Goal: Task Accomplishment & Management: Manage account settings

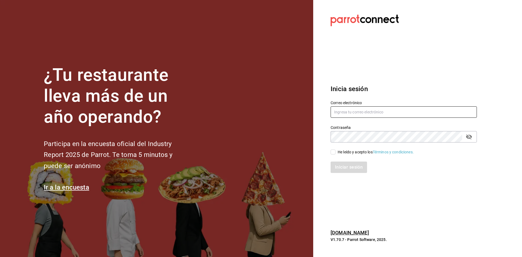
click at [392, 110] on input "text" at bounding box center [404, 111] width 146 height 11
type input "[EMAIL_ADDRESS][DOMAIN_NAME]"
click at [344, 154] on div "He leído y acepto los Términos y condiciones." at bounding box center [376, 152] width 76 height 6
click at [335, 154] on input "He leído y acepto los Términos y condiciones." at bounding box center [333, 152] width 5 height 5
checkbox input "true"
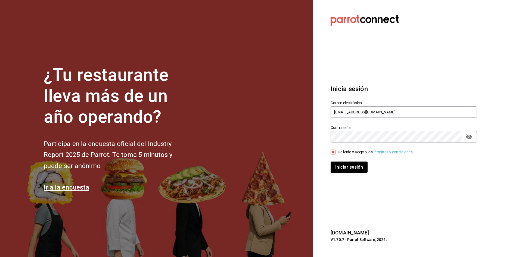
click at [346, 166] on button "Iniciar sesión" at bounding box center [349, 166] width 37 height 11
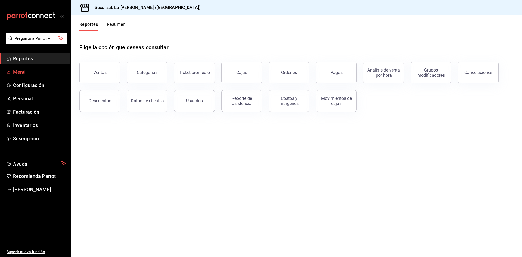
click at [26, 75] on span "Menú" at bounding box center [39, 71] width 53 height 7
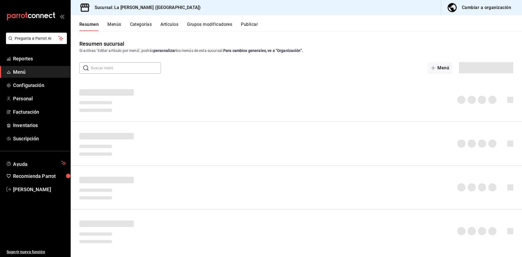
click at [486, 5] on div "Cambiar a organización" at bounding box center [486, 8] width 49 height 8
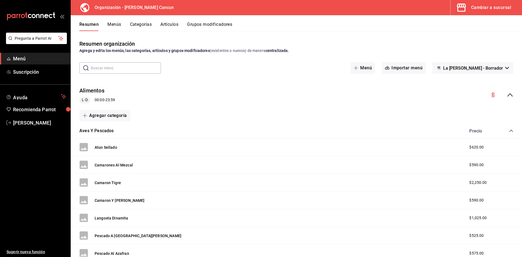
click at [502, 5] on div "Cambiar a sucursal" at bounding box center [491, 8] width 40 height 8
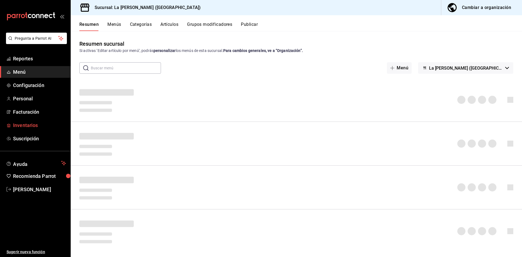
click at [37, 122] on span "Inventarios" at bounding box center [39, 125] width 53 height 7
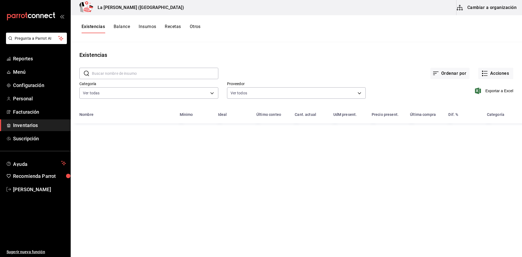
click at [506, 11] on button "Cambiar a organización" at bounding box center [486, 7] width 61 height 15
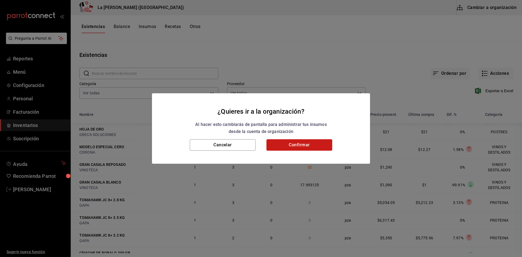
click at [284, 146] on button "Confirmar" at bounding box center [299, 144] width 66 height 11
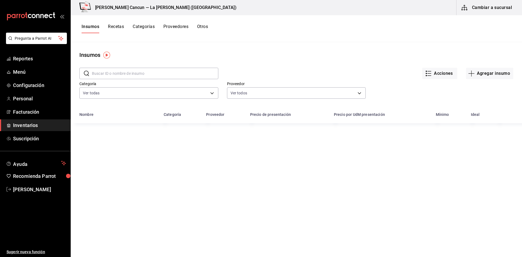
click at [123, 25] on button "Recetas" at bounding box center [116, 28] width 16 height 9
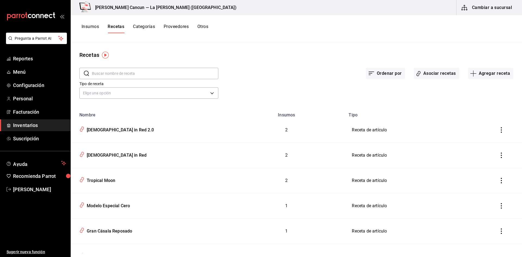
click at [129, 74] on input "text" at bounding box center [155, 73] width 126 height 11
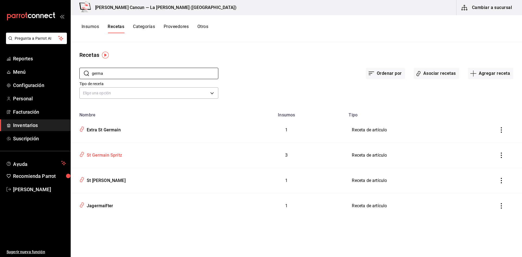
type input "germa"
click at [121, 159] on div "St Germain Spritz" at bounding box center [149, 154] width 144 height 10
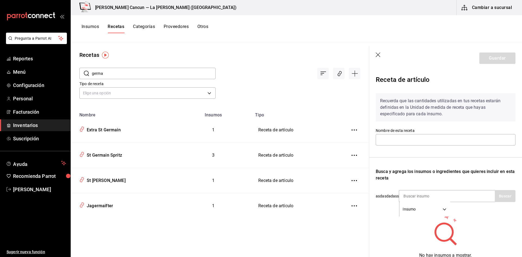
type input "St Germain Spritz"
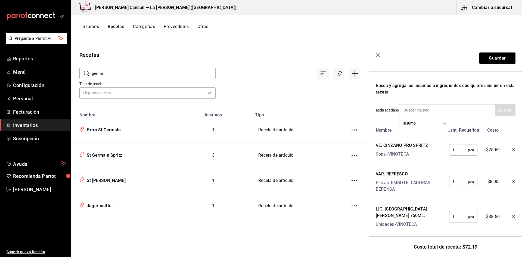
scroll to position [89, 0]
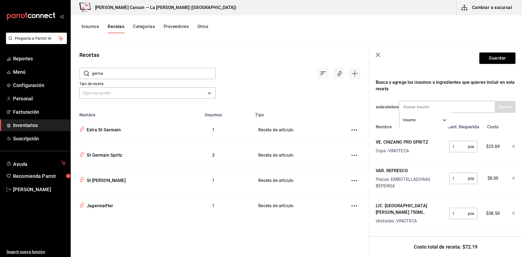
click at [380, 54] on icon "button" at bounding box center [378, 54] width 5 height 5
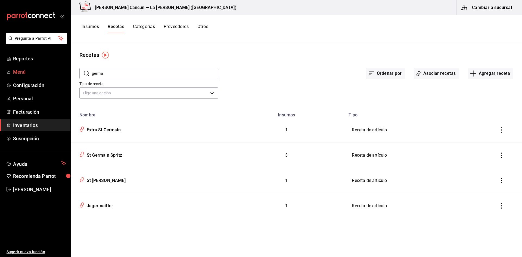
drag, startPoint x: 133, startPoint y: 76, endPoint x: 45, endPoint y: 76, distance: 88.9
click at [45, 76] on div "Pregunta a Parrot AI Reportes Menú Configuración Personal Facturación Inventari…" at bounding box center [261, 126] width 522 height 253
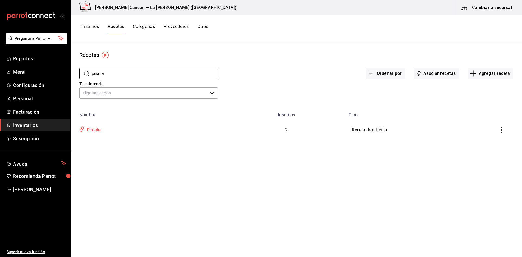
type input "piñada"
click at [83, 129] on icon "inventoriesTable" at bounding box center [81, 129] width 5 height 6
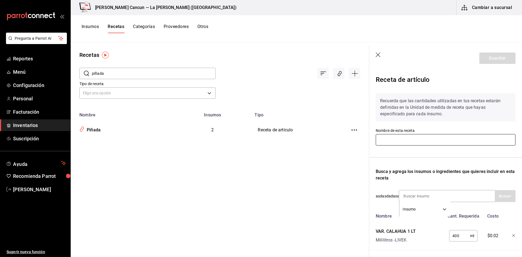
type input "Piñada"
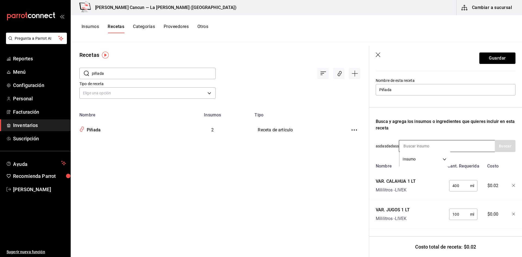
scroll to position [54, 0]
click at [378, 57] on icon "button" at bounding box center [378, 54] width 5 height 5
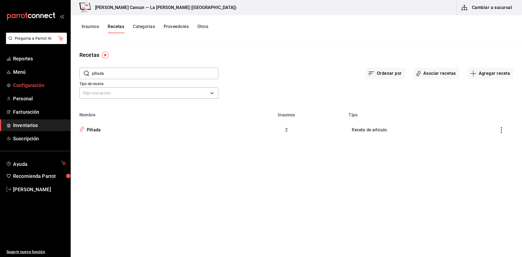
drag, startPoint x: 116, startPoint y: 76, endPoint x: 46, endPoint y: 83, distance: 69.7
click at [47, 83] on div "Pregunta a Parrot AI Reportes Menú Configuración Personal Facturación Inventari…" at bounding box center [261, 126] width 522 height 253
click at [88, 76] on icon at bounding box center [86, 73] width 5 height 5
click at [118, 73] on input "[PERSON_NAME]" at bounding box center [155, 73] width 126 height 11
type input "piña co"
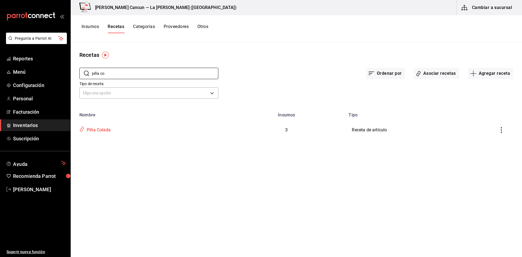
click at [111, 131] on div "Piña Colada" at bounding box center [149, 129] width 144 height 10
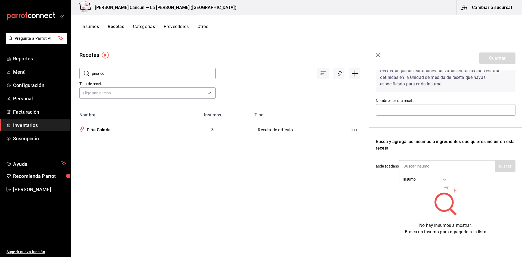
type input "Piña Colada"
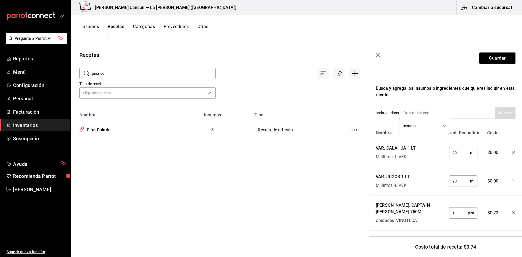
scroll to position [89, 0]
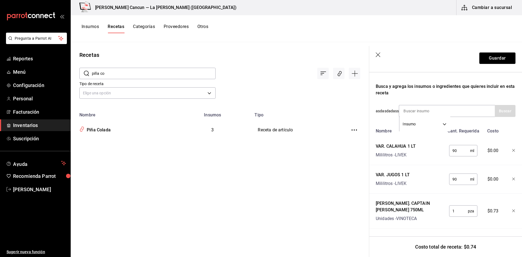
click at [376, 54] on icon "button" at bounding box center [378, 54] width 5 height 5
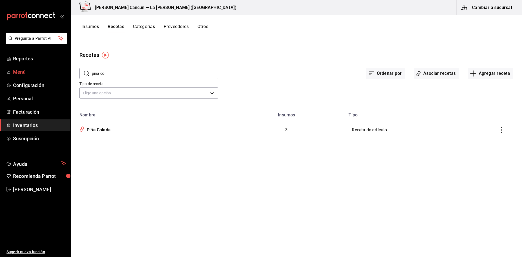
drag, startPoint x: 105, startPoint y: 75, endPoint x: 55, endPoint y: 74, distance: 50.0
click at [55, 74] on div "Pregunta a Parrot AI Reportes Menú Configuración Personal Facturación Inventari…" at bounding box center [261, 126] width 522 height 253
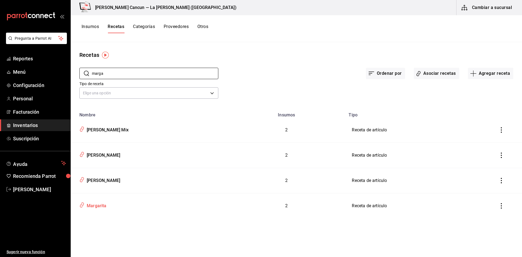
type input "marga"
click at [108, 210] on div "Margarita" at bounding box center [149, 205] width 144 height 10
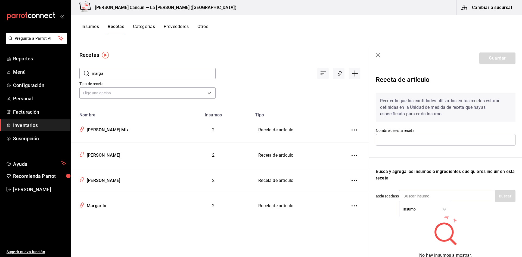
type input "Margarita"
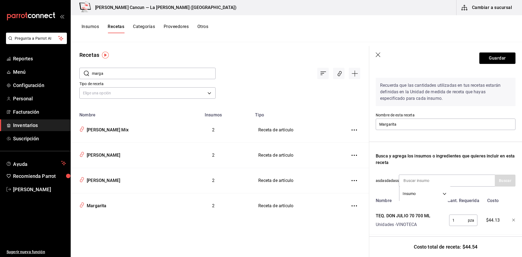
scroll to position [61, 0]
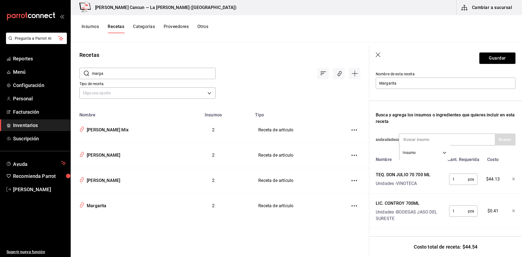
click at [375, 53] on header "Guardar" at bounding box center [445, 58] width 153 height 24
click at [378, 56] on icon "button" at bounding box center [378, 54] width 5 height 5
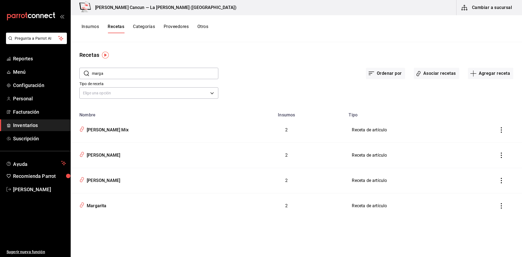
click at [165, 70] on input "marga" at bounding box center [155, 73] width 126 height 11
drag, startPoint x: 163, startPoint y: 70, endPoint x: 160, endPoint y: 70, distance: 3.0
click at [160, 70] on input "marga" at bounding box center [155, 73] width 126 height 11
drag, startPoint x: 126, startPoint y: 71, endPoint x: 39, endPoint y: 71, distance: 86.7
click at [39, 71] on div "Pregunta a Parrot AI Reportes Menú Configuración Personal Facturación Inventari…" at bounding box center [261, 126] width 522 height 253
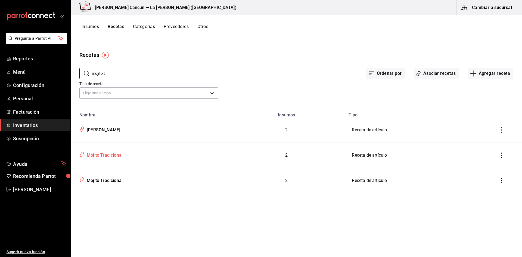
type input "mojito t"
click at [123, 156] on div "Mojito Tradicional" at bounding box center [149, 154] width 144 height 10
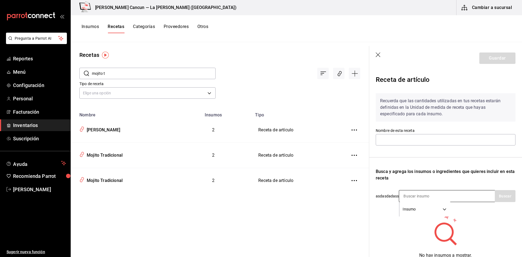
type input "Mojito Tradicional"
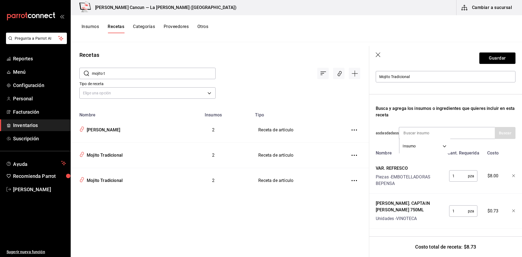
scroll to position [67, 0]
click at [116, 183] on div "Mojito Tradicional" at bounding box center [104, 179] width 38 height 8
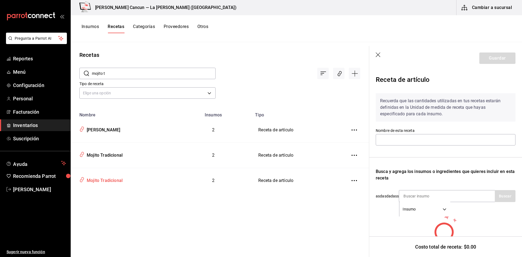
type input "Mojito Tradicional"
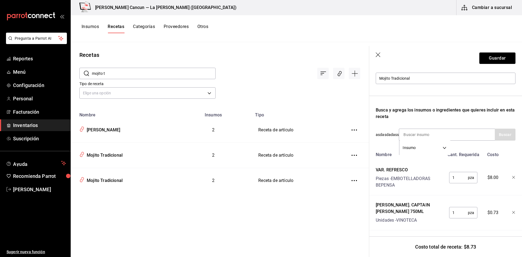
scroll to position [67, 0]
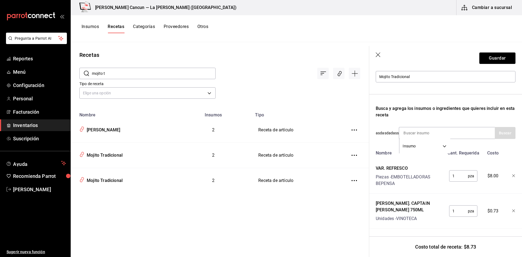
click at [378, 58] on header "Guardar" at bounding box center [445, 58] width 153 height 24
click at [378, 55] on icon "button" at bounding box center [378, 54] width 5 height 5
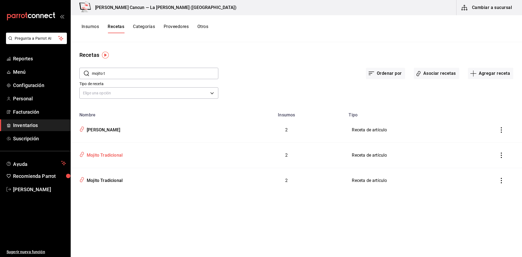
click at [78, 155] on div "inventoriesTable" at bounding box center [80, 154] width 7 height 10
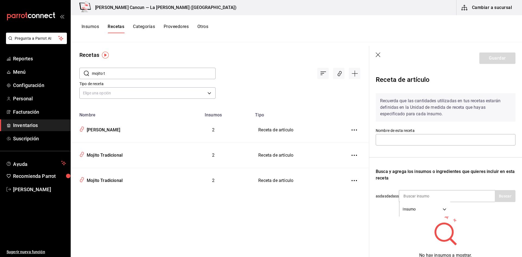
type input "Mojito Tradicional"
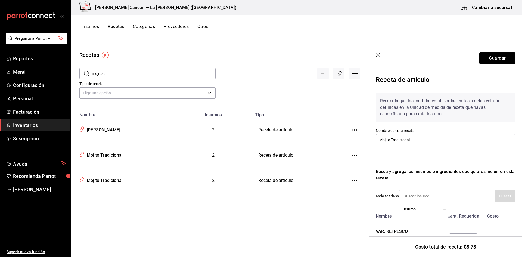
scroll to position [67, 0]
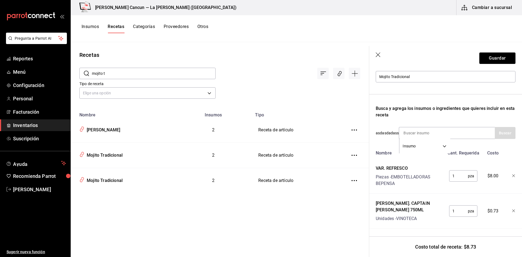
drag, startPoint x: 118, startPoint y: 79, endPoint x: 89, endPoint y: 77, distance: 29.4
click at [91, 77] on div "​ mojito t ​" at bounding box center [147, 73] width 136 height 11
type input "cosm"
click at [106, 131] on div "Cosmopolitan" at bounding box center [100, 129] width 30 height 8
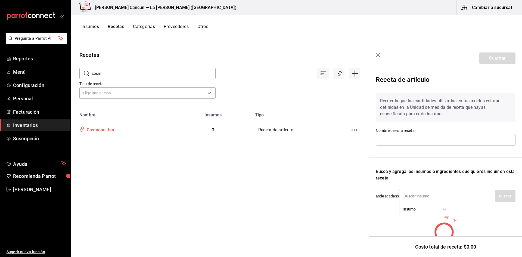
type input "Cosmopolitan"
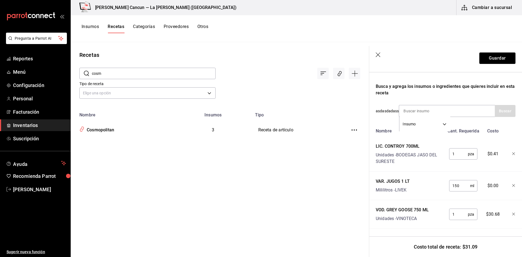
scroll to position [89, 0]
drag, startPoint x: 146, startPoint y: 70, endPoint x: 0, endPoint y: 69, distance: 146.0
click at [0, 69] on div "Pregunta a Parrot AI Reportes Menú Configuración Personal Facturación Inventari…" at bounding box center [261, 126] width 522 height 253
type input "long"
click at [101, 125] on div "[GEOGRAPHIC_DATA]" at bounding box center [107, 129] width 45 height 8
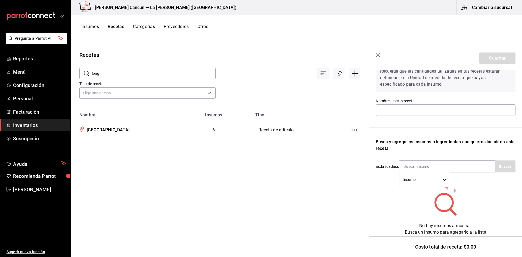
type input "[GEOGRAPHIC_DATA]"
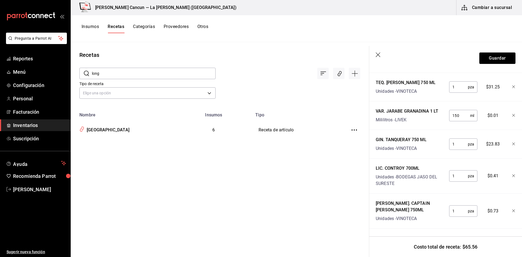
scroll to position [188, 0]
drag, startPoint x: 132, startPoint y: 73, endPoint x: 76, endPoint y: 70, distance: 56.1
click at [77, 70] on div "​ long ​" at bounding box center [143, 69] width 145 height 20
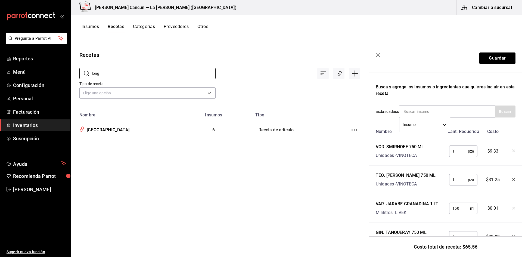
scroll to position [79, 0]
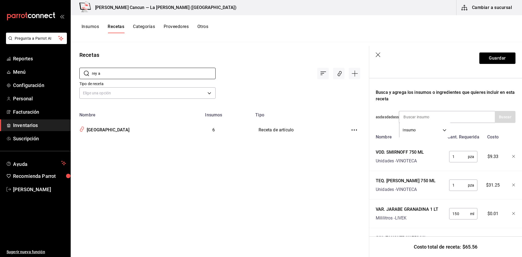
type input "rey a"
click at [114, 118] on td "[PERSON_NAME]" at bounding box center [123, 129] width 104 height 25
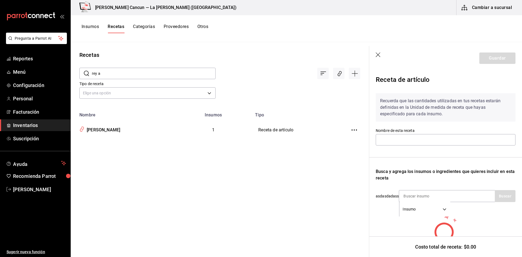
type input "[PERSON_NAME]"
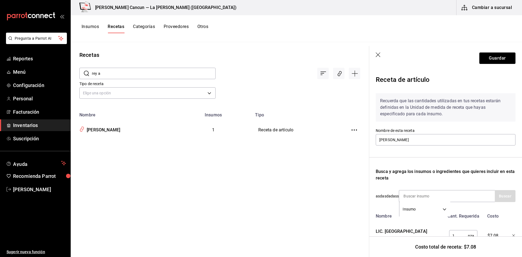
scroll to position [26, 0]
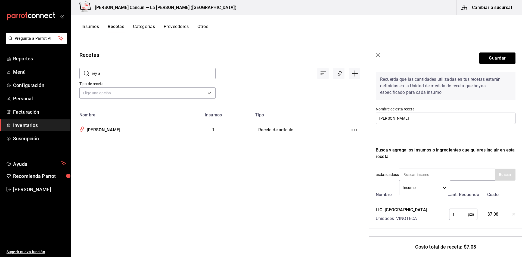
click at [377, 56] on icon "button" at bounding box center [378, 54] width 5 height 5
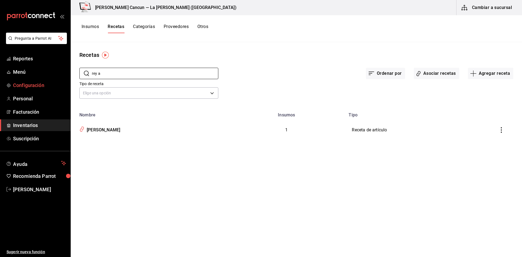
drag, startPoint x: 126, startPoint y: 76, endPoint x: 33, endPoint y: 80, distance: 92.8
click at [33, 80] on div "Pregunta a Parrot AI Reportes Menú Configuración Personal Facturación Inventari…" at bounding box center [261, 126] width 522 height 253
type input "clama"
drag, startPoint x: 93, startPoint y: 130, endPoint x: 97, endPoint y: 125, distance: 6.2
click at [96, 127] on div "Clamato" at bounding box center [94, 129] width 19 height 8
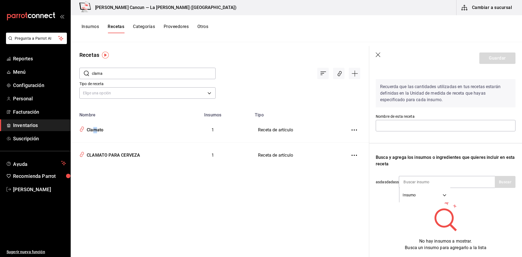
type input "Clamato"
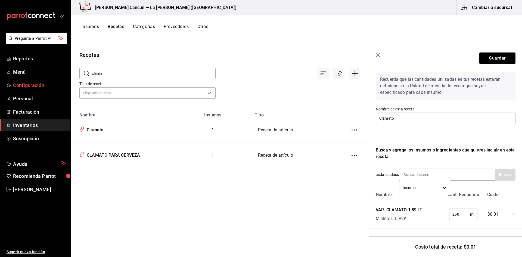
drag, startPoint x: 122, startPoint y: 75, endPoint x: 37, endPoint y: 88, distance: 86.0
click at [42, 87] on div "Pregunta a Parrot AI Reportes Menú Configuración Personal Facturación Inventari…" at bounding box center [261, 126] width 522 height 253
type input "fresa"
click at [91, 130] on div "Fresada" at bounding box center [94, 129] width 18 height 8
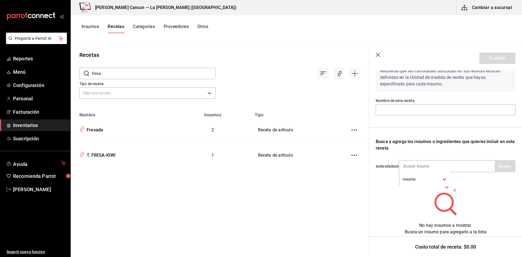
type input "Fresada"
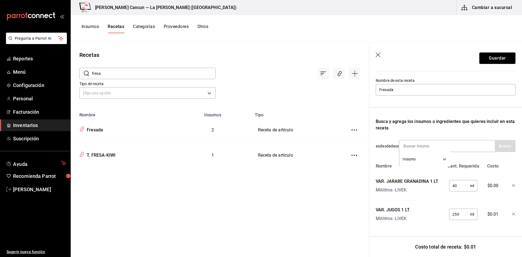
scroll to position [54, 0]
drag, startPoint x: 122, startPoint y: 74, endPoint x: 14, endPoint y: 95, distance: 109.7
click at [14, 95] on div "Pregunta a Parrot AI Reportes Menú Configuración Personal Facturación Inventari…" at bounding box center [261, 126] width 522 height 253
type input "abc"
click at [92, 123] on td "ABC" at bounding box center [122, 129] width 103 height 25
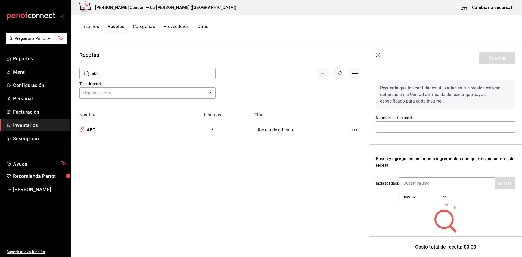
scroll to position [34, 0]
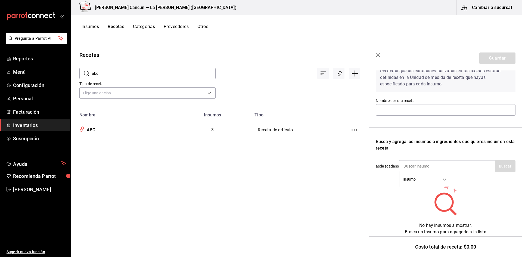
type input "ABC"
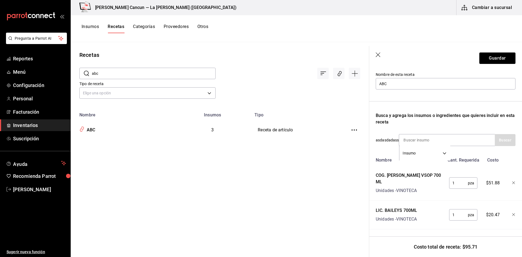
scroll to position [83, 0]
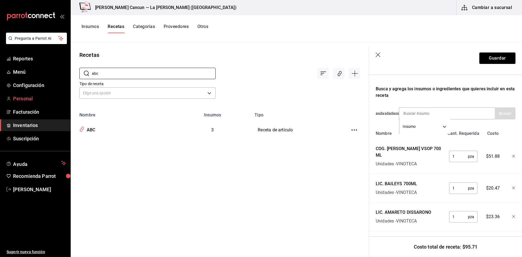
drag, startPoint x: 123, startPoint y: 77, endPoint x: 24, endPoint y: 93, distance: 99.9
click at [24, 93] on div "Pregunta a Parrot AI Reportes Menú Configuración Personal Facturación Inventari…" at bounding box center [261, 126] width 522 height 253
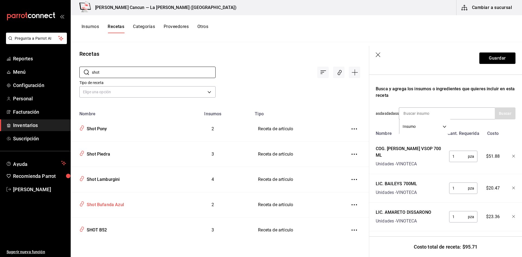
scroll to position [1, 0]
type input "shot"
click at [102, 228] on div "SHOT B52" at bounding box center [96, 229] width 22 height 8
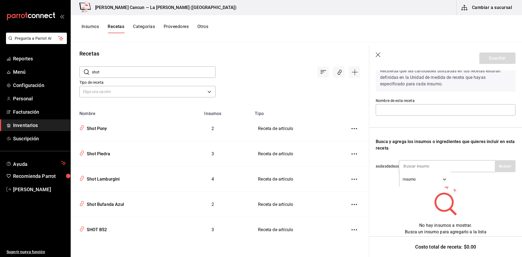
scroll to position [34, 0]
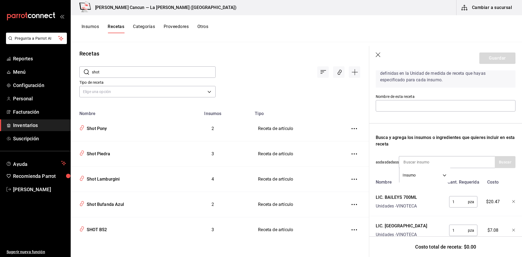
type input "SHOT B52"
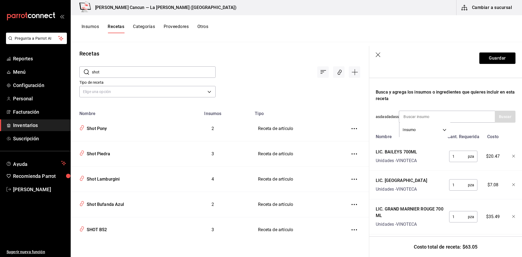
scroll to position [89, 0]
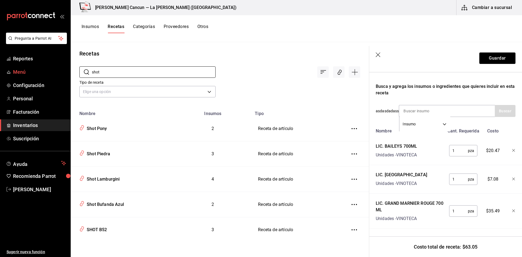
drag, startPoint x: 107, startPoint y: 73, endPoint x: 65, endPoint y: 73, distance: 41.6
click at [66, 73] on div "Pregunta a Parrot AI Reportes Menú Configuración Personal Facturación Inventari…" at bounding box center [261, 126] width 522 height 253
type input "c"
type input "d"
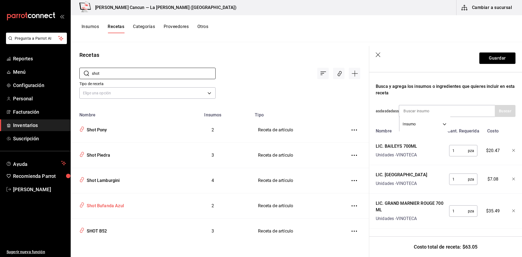
scroll to position [1, 0]
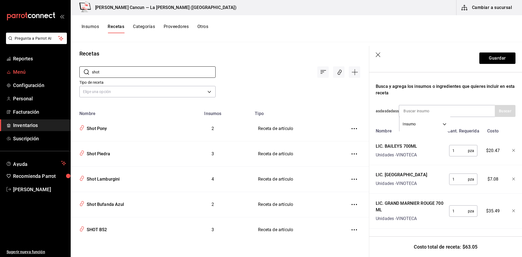
drag, startPoint x: 107, startPoint y: 73, endPoint x: 66, endPoint y: 76, distance: 41.1
click at [66, 76] on div "Pregunta a Parrot AI Reportes Menú Configuración Personal Facturación Inventari…" at bounding box center [261, 126] width 522 height 253
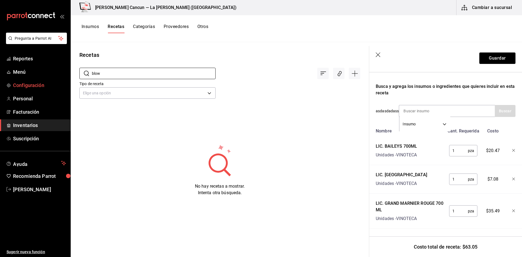
drag, startPoint x: 107, startPoint y: 74, endPoint x: 50, endPoint y: 80, distance: 57.6
click at [50, 80] on div "Pregunta a Parrot AI Reportes Menú Configuración Personal Facturación Inventari…" at bounding box center [261, 126] width 522 height 253
type input "b"
drag, startPoint x: 379, startPoint y: 54, endPoint x: 169, endPoint y: 71, distance: 210.3
click at [379, 54] on icon "button" at bounding box center [378, 54] width 5 height 5
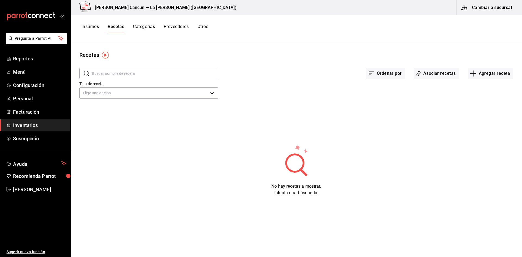
click at [148, 73] on input "text" at bounding box center [155, 73] width 126 height 11
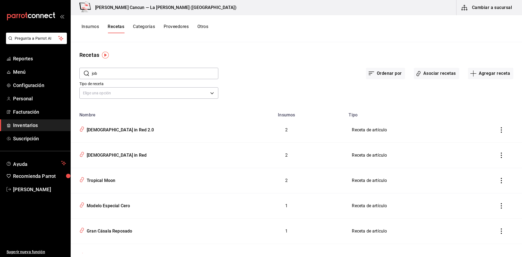
drag, startPoint x: 115, startPoint y: 77, endPoint x: 84, endPoint y: 77, distance: 31.3
click at [84, 77] on div "​ job ​" at bounding box center [148, 73] width 139 height 11
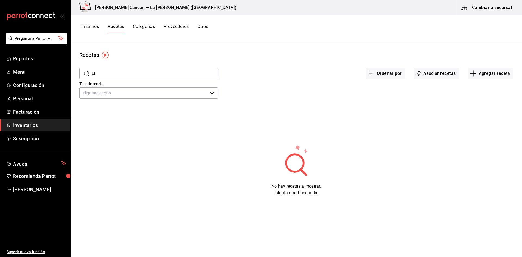
type input "b"
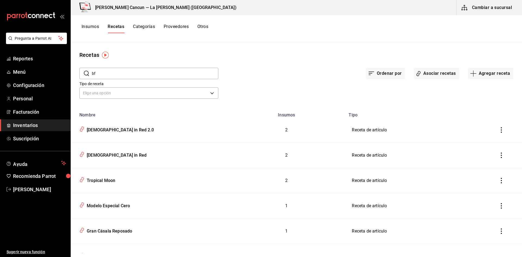
type input "b"
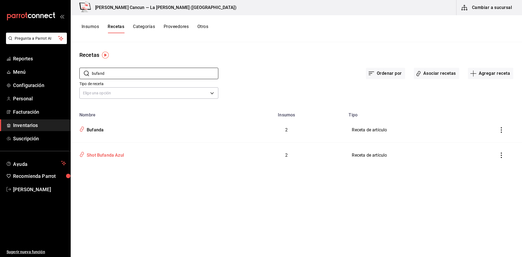
type input "bufand"
click at [103, 156] on div "Shot Bufanda Azul" at bounding box center [104, 154] width 39 height 8
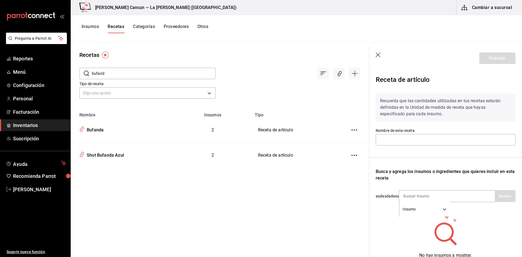
type input "Shot Bufanda Azul"
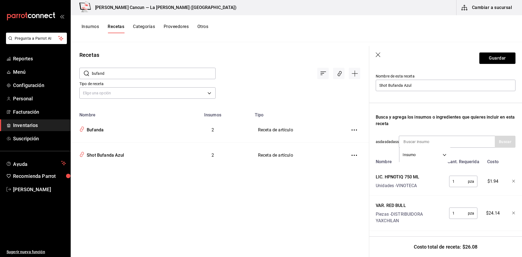
scroll to position [61, 0]
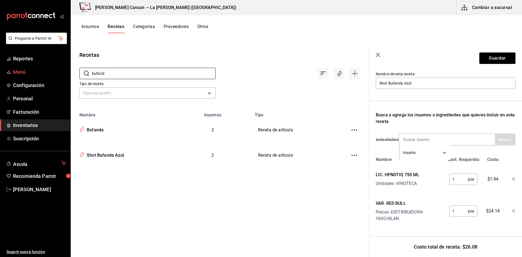
drag, startPoint x: 130, startPoint y: 73, endPoint x: 33, endPoint y: 69, distance: 96.3
click at [33, 69] on div "Pregunta a Parrot AI Reportes Menú Configuración Personal Facturación Inventari…" at bounding box center [261, 126] width 522 height 253
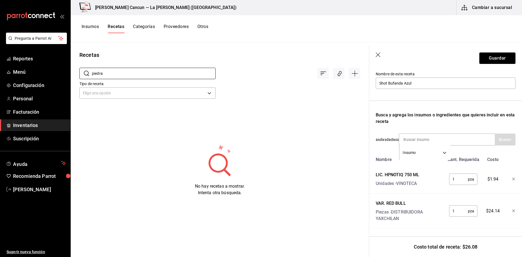
type input "piedra"
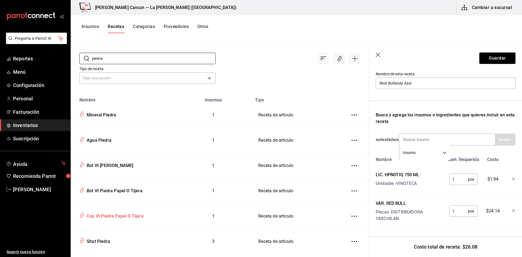
scroll to position [27, 0]
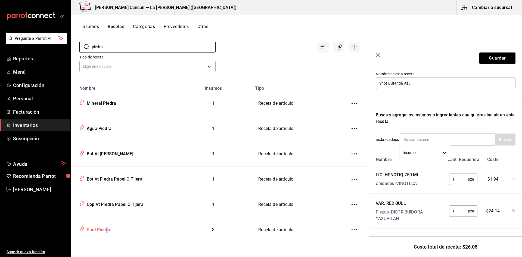
click at [107, 229] on div "Shot Piedra" at bounding box center [98, 229] width 26 height 8
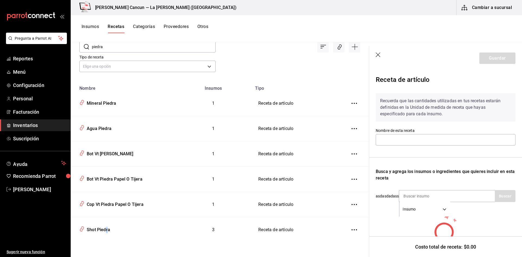
type input "Shot Piedra"
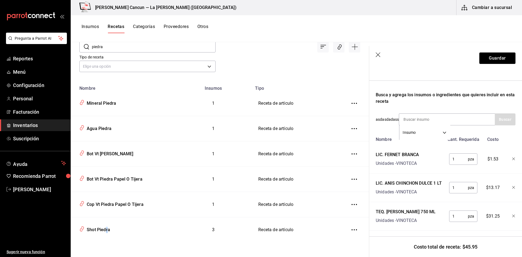
scroll to position [89, 0]
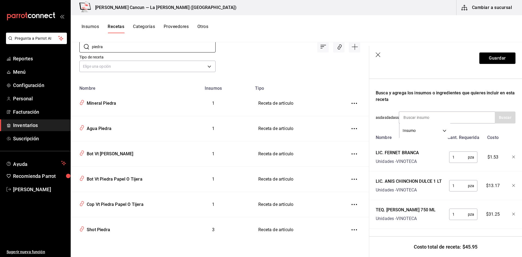
drag, startPoint x: 117, startPoint y: 50, endPoint x: 32, endPoint y: 47, distance: 85.4
click at [37, 48] on div "Pregunta a Parrot AI Reportes Menú Configuración Personal Facturación Inventari…" at bounding box center [261, 126] width 522 height 253
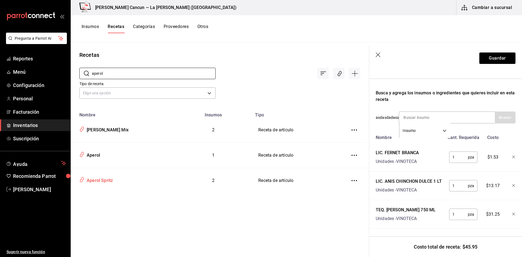
type input "aperol"
click at [106, 178] on div "Aperol Spritz" at bounding box center [99, 179] width 28 height 8
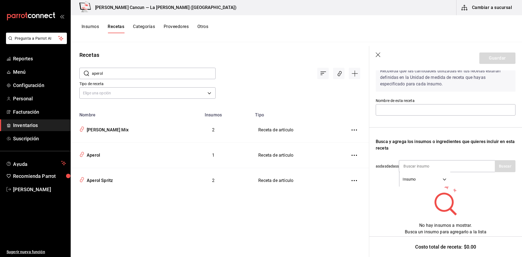
type input "Aperol Spritz"
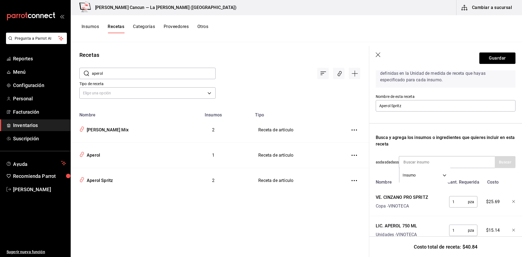
scroll to position [54, 0]
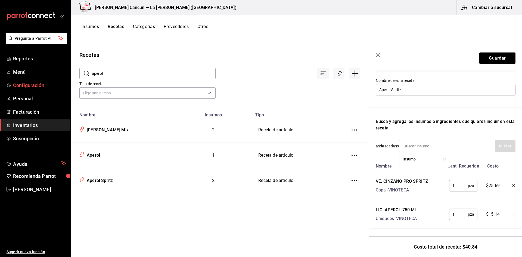
drag, startPoint x: 123, startPoint y: 74, endPoint x: 48, endPoint y: 83, distance: 75.5
click at [49, 83] on div "Pregunta a Parrot AI Reportes Menú Configuración Personal Facturación Inventari…" at bounding box center [261, 126] width 522 height 253
type input "ruso"
click at [90, 127] on div "[PERSON_NAME]" at bounding box center [103, 129] width 36 height 8
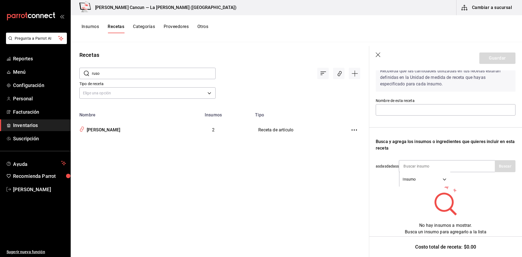
type input "[PERSON_NAME]"
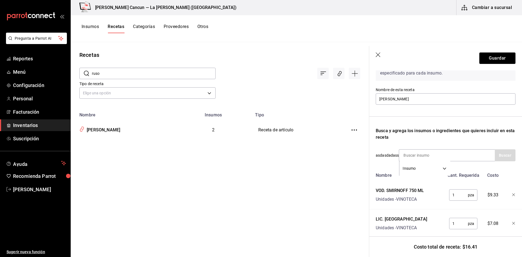
scroll to position [54, 0]
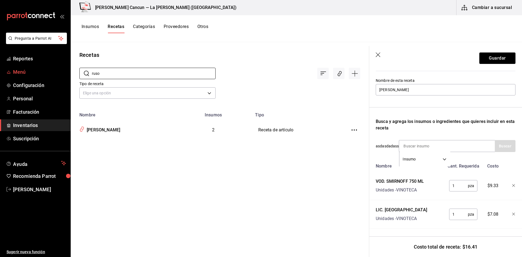
drag, startPoint x: 117, startPoint y: 74, endPoint x: 51, endPoint y: 76, distance: 66.1
click at [51, 76] on div "Pregunta a Parrot AI Reportes Menú Configuración Personal Facturación Inventari…" at bounding box center [261, 126] width 522 height 253
type input "r"
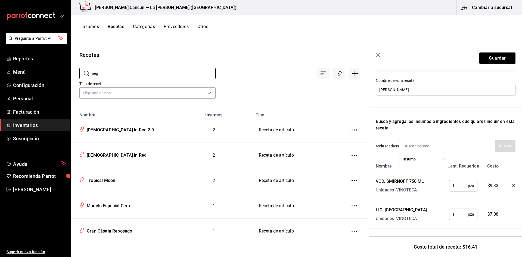
type input "negr"
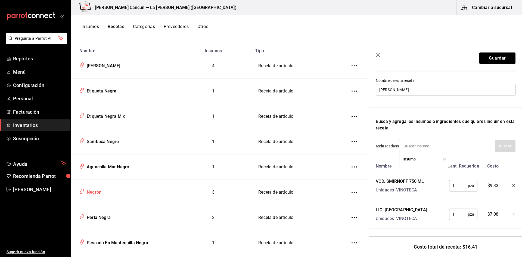
scroll to position [0, 0]
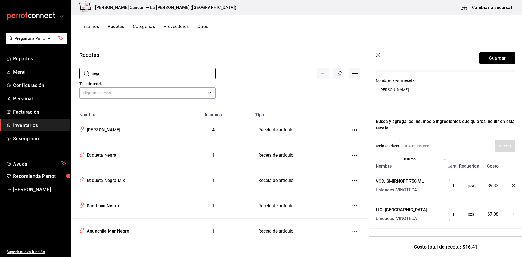
drag, startPoint x: 115, startPoint y: 76, endPoint x: 76, endPoint y: 76, distance: 39.1
click at [77, 76] on div "​ negr ​ Tipo de receta Elige una opción default" at bounding box center [220, 84] width 298 height 50
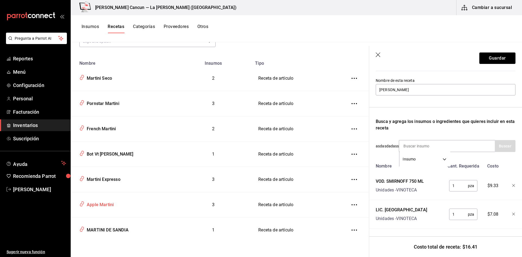
scroll to position [52, 0]
type input "martini"
click at [112, 181] on div "Martini Expresso" at bounding box center [103, 178] width 36 height 8
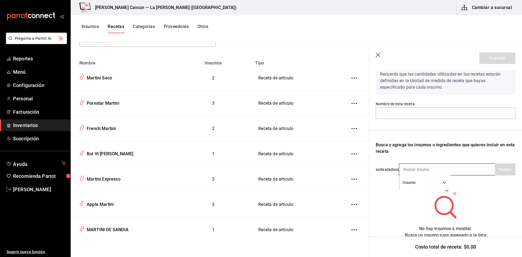
type input "Martini Expresso"
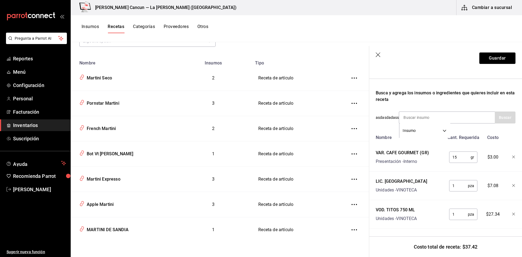
scroll to position [83, 0]
click at [109, 77] on div "Martini Seco" at bounding box center [98, 77] width 27 height 8
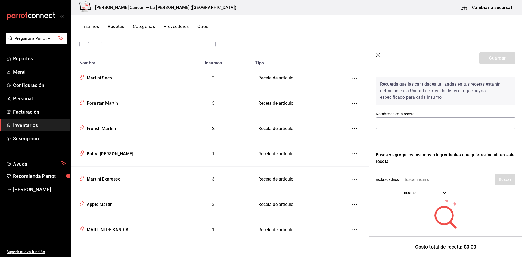
type input "Martini Seco"
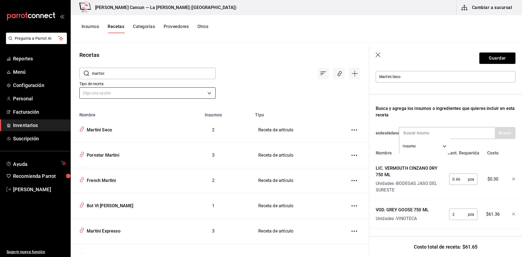
click at [114, 95] on body "Pregunta a Parrot AI Reportes Menú Configuración Personal Facturación Inventari…" at bounding box center [261, 126] width 522 height 253
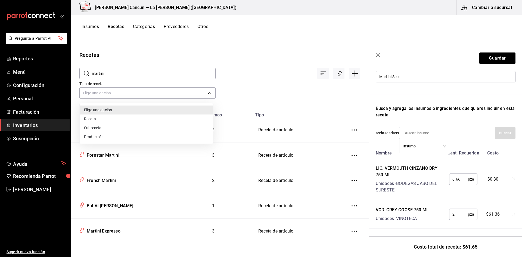
click at [126, 80] on div at bounding box center [261, 128] width 522 height 257
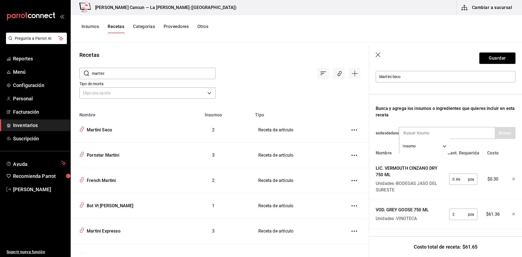
click at [116, 76] on input "martini" at bounding box center [154, 73] width 124 height 11
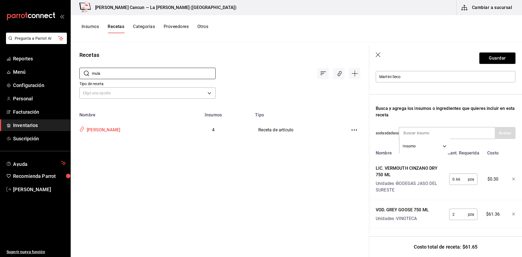
type input "mula"
click at [107, 128] on div "[PERSON_NAME]" at bounding box center [103, 129] width 36 height 8
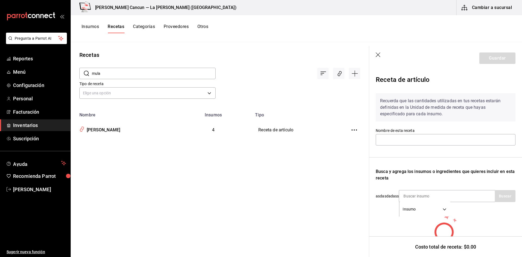
type input "[PERSON_NAME]"
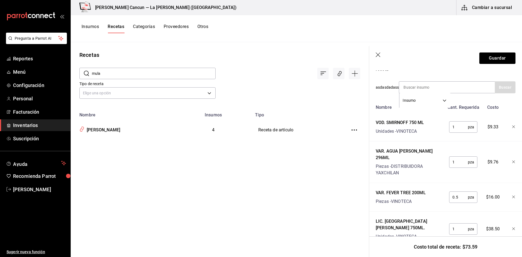
scroll to position [124, 0]
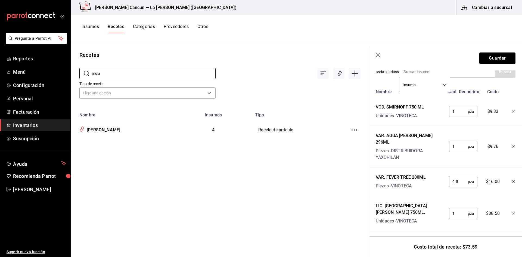
drag, startPoint x: 127, startPoint y: 75, endPoint x: 77, endPoint y: 85, distance: 50.9
click at [77, 85] on div "​ mula ​ Tipo de receta Elige una opción default" at bounding box center [220, 84] width 298 height 50
type input "redo"
click at [106, 132] on div "Redoxon" at bounding box center [122, 129] width 91 height 10
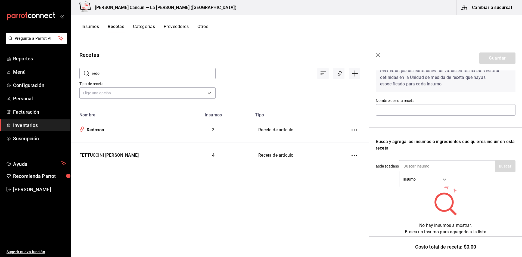
scroll to position [34, 0]
type input "Redoxon"
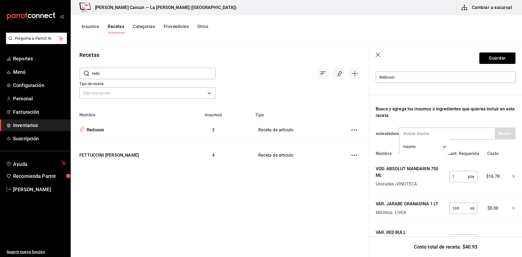
scroll to position [96, 0]
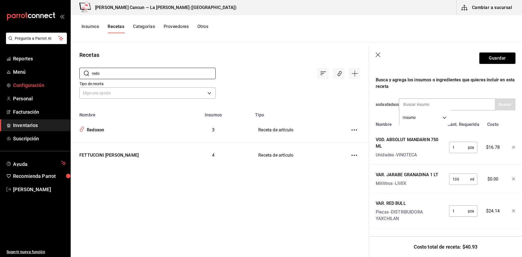
drag, startPoint x: 124, startPoint y: 77, endPoint x: 0, endPoint y: 85, distance: 124.5
click at [0, 85] on div "Pregunta a Parrot AI Reportes Menú Configuración Personal Facturación Inventari…" at bounding box center [261, 126] width 522 height 253
type input "perla"
click at [92, 130] on div "Perla Negra" at bounding box center [98, 129] width 26 height 8
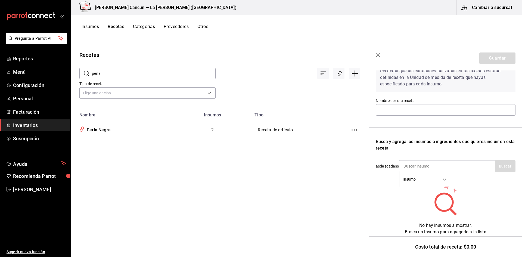
type input "Perla Negra"
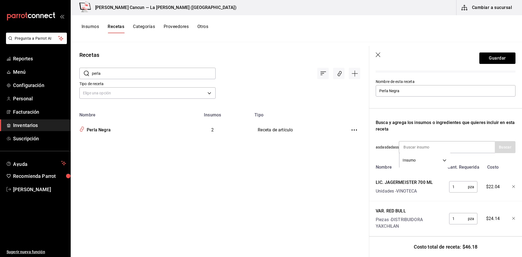
scroll to position [61, 0]
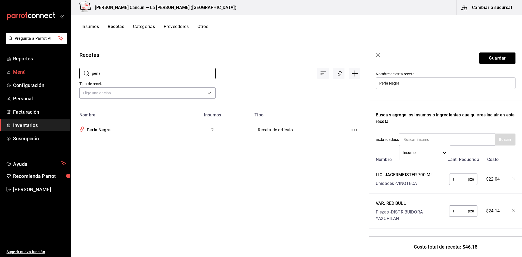
drag, startPoint x: 118, startPoint y: 75, endPoint x: 59, endPoint y: 77, distance: 59.0
click at [60, 77] on div "Pregunta a Parrot AI Reportes Menú Configuración Personal Facturación Inventari…" at bounding box center [261, 126] width 522 height 253
type input "adios"
click at [108, 129] on div "Adios Mother Fucker" at bounding box center [107, 129] width 44 height 8
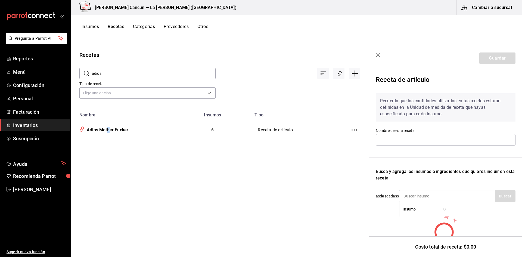
type input "Adios Mother Fucker"
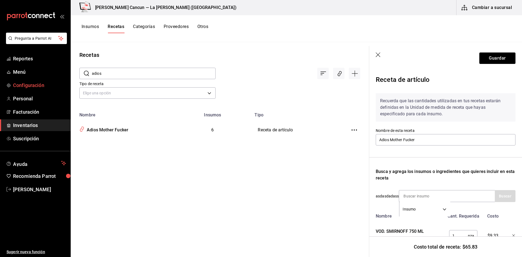
drag, startPoint x: 108, startPoint y: 74, endPoint x: 35, endPoint y: 87, distance: 73.5
click at [35, 87] on div "Pregunta a Parrot AI Reportes Menú Configuración Personal Facturación Inventari…" at bounding box center [261, 126] width 522 height 253
type input "negro"
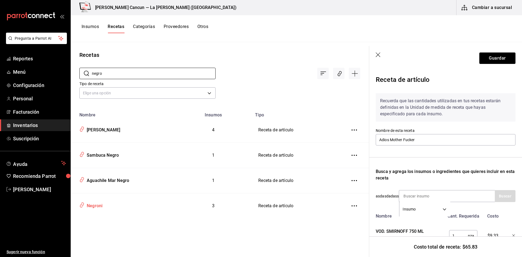
click at [92, 201] on div "Negroni" at bounding box center [94, 205] width 18 height 8
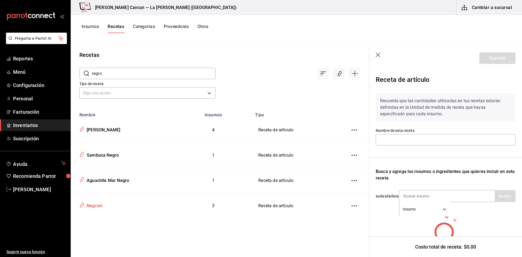
type input "Negroni"
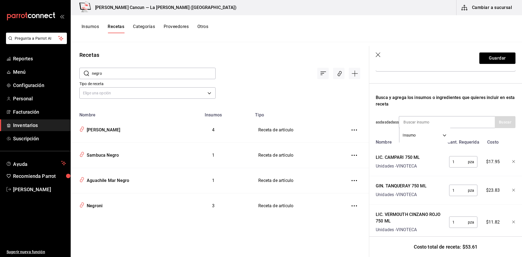
scroll to position [89, 0]
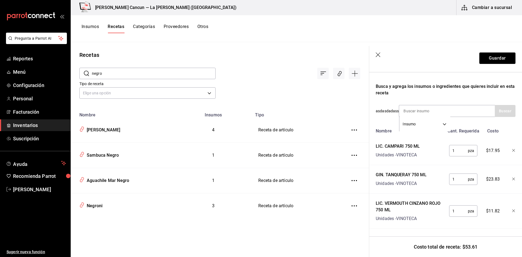
drag, startPoint x: 376, startPoint y: 55, endPoint x: 377, endPoint y: 61, distance: 6.1
click at [376, 55] on icon "button" at bounding box center [378, 54] width 5 height 5
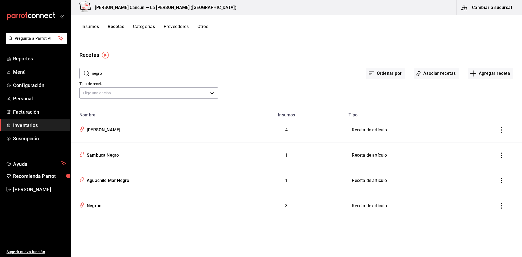
drag, startPoint x: 100, startPoint y: 206, endPoint x: 257, endPoint y: 178, distance: 158.8
click at [101, 206] on div "Negroni" at bounding box center [94, 205] width 18 height 8
type input "Negroni"
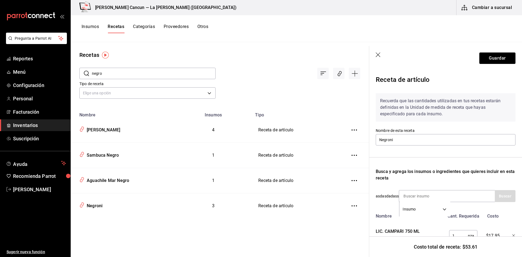
click at [377, 54] on icon "button" at bounding box center [378, 54] width 5 height 5
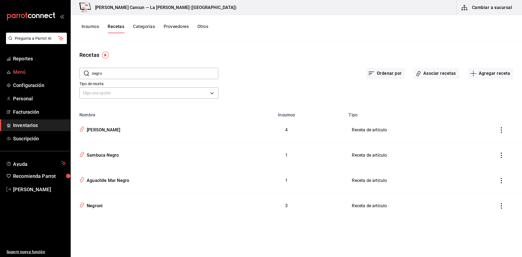
drag, startPoint x: 123, startPoint y: 75, endPoint x: 0, endPoint y: 73, distance: 123.2
click at [0, 73] on div "Pregunta a Parrot AI Reportes Menú Configuración Personal Facturación Inventari…" at bounding box center [261, 126] width 522 height 253
type input "[PERSON_NAME]"
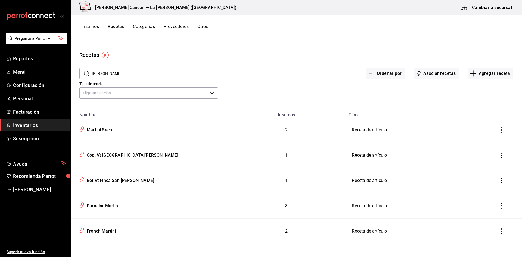
drag, startPoint x: 114, startPoint y: 74, endPoint x: 82, endPoint y: 73, distance: 32.1
click at [81, 68] on div "​ [PERSON_NAME] ​" at bounding box center [148, 73] width 139 height 11
click at [307, 81] on div "Tipo de receta Elige una opción default" at bounding box center [292, 85] width 443 height 30
click at [105, 73] on input "text" at bounding box center [155, 73] width 126 height 11
type input "redoxo"
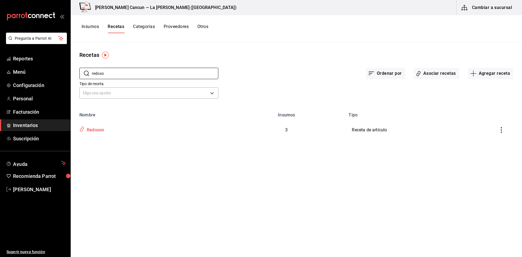
click at [94, 129] on div "Redoxon" at bounding box center [95, 129] width 20 height 8
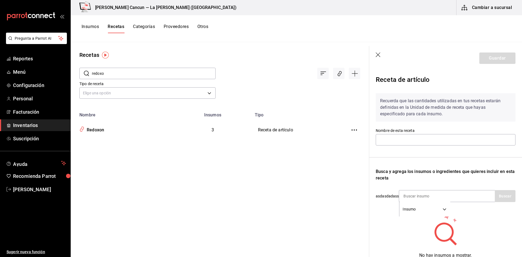
type input "Redoxon"
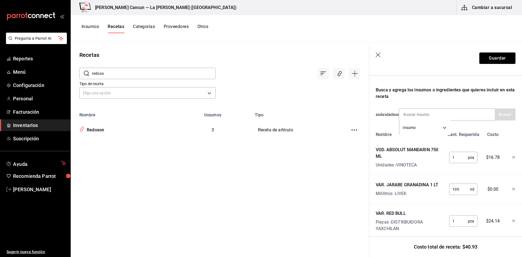
scroll to position [96, 0]
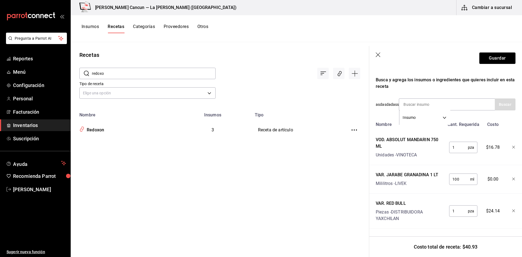
click at [378, 52] on header "Guardar" at bounding box center [445, 58] width 153 height 24
drag, startPoint x: 142, startPoint y: 73, endPoint x: 73, endPoint y: 66, distance: 68.5
click at [73, 66] on div "​ redoxo ​" at bounding box center [143, 69] width 145 height 20
type input "mula d"
click at [95, 133] on div "[PERSON_NAME]" at bounding box center [122, 129] width 91 height 10
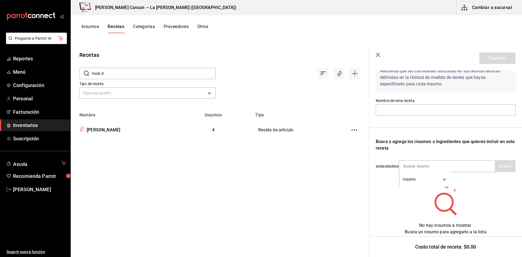
type input "[PERSON_NAME]"
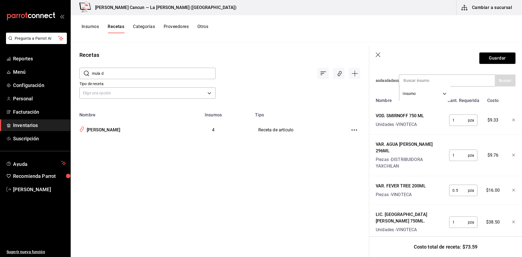
scroll to position [124, 0]
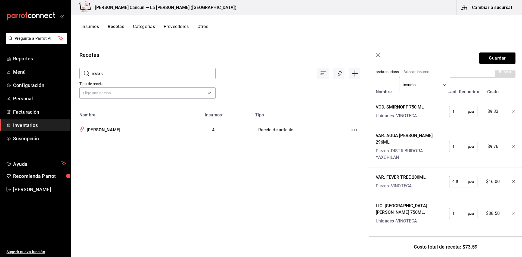
click at [378, 55] on icon "button" at bounding box center [378, 54] width 5 height 5
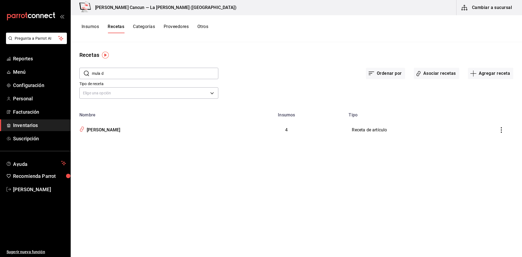
drag, startPoint x: 124, startPoint y: 75, endPoint x: 87, endPoint y: 77, distance: 37.1
click at [88, 77] on div "​ mula d ​" at bounding box center [148, 73] width 139 height 11
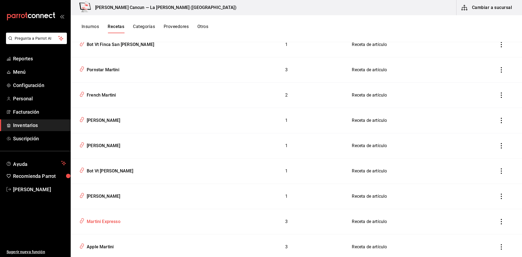
scroll to position [163, 0]
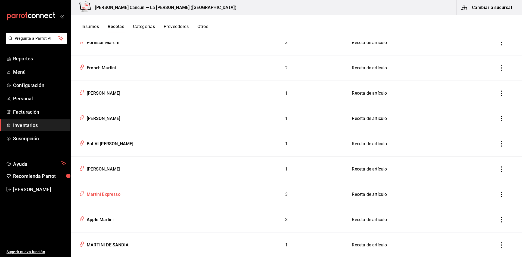
type input "[PERSON_NAME]"
click at [105, 199] on td "Martini Expresso" at bounding box center [149, 194] width 157 height 25
type input "Martini Expresso"
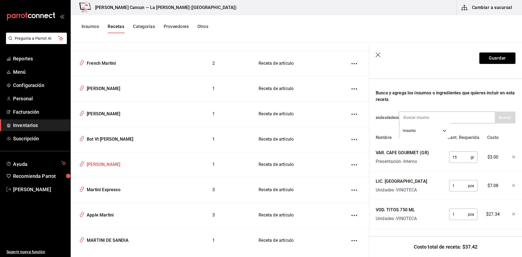
scroll to position [42, 0]
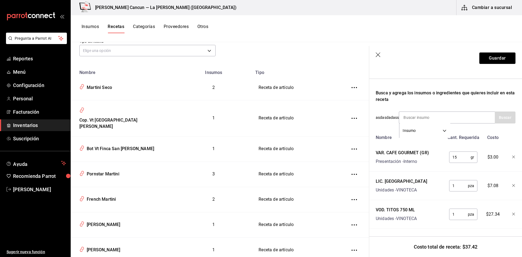
click at [379, 54] on icon "button" at bounding box center [378, 54] width 5 height 5
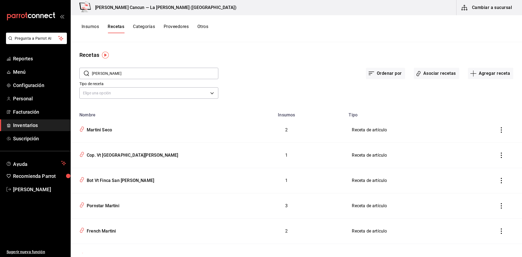
drag, startPoint x: 144, startPoint y: 73, endPoint x: 87, endPoint y: 71, distance: 57.1
click at [87, 71] on div "​ [PERSON_NAME] ​" at bounding box center [148, 73] width 139 height 11
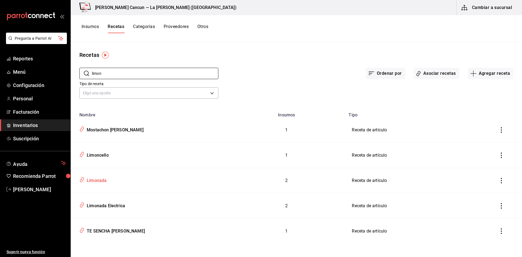
type input "limon"
click at [106, 180] on div "Limonada" at bounding box center [96, 179] width 22 height 8
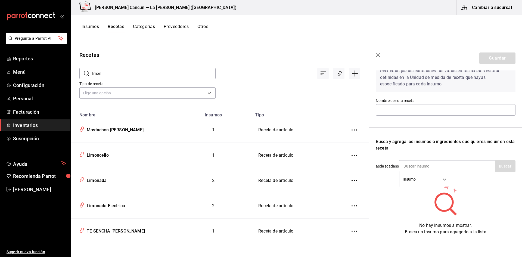
type input "Limonada"
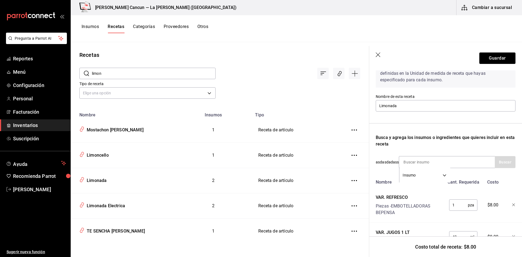
scroll to position [61, 0]
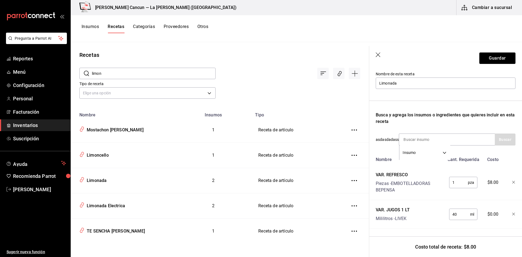
click at [112, 72] on input "limon" at bounding box center [154, 73] width 124 height 11
drag, startPoint x: 112, startPoint y: 72, endPoint x: 45, endPoint y: 71, distance: 67.2
click at [45, 71] on div "Pregunta a Parrot AI Reportes Menú Configuración Personal Facturación Inventari…" at bounding box center [261, 126] width 522 height 253
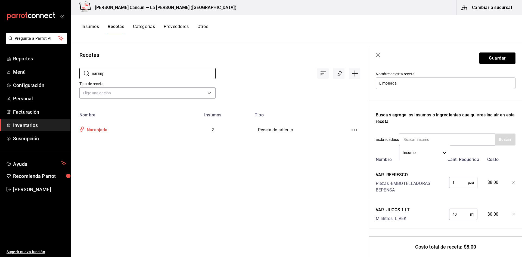
type input "naranj"
click at [97, 125] on div "Naranjada" at bounding box center [96, 129] width 23 height 8
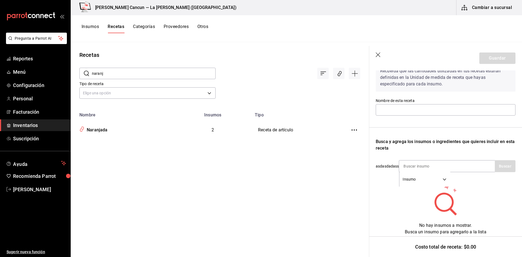
type input "Naranjada"
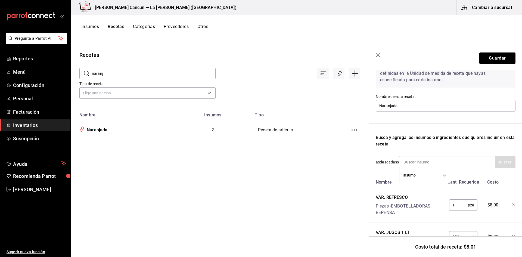
scroll to position [61, 0]
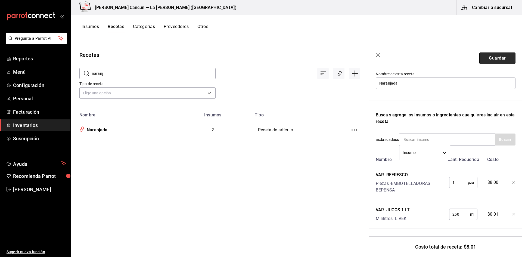
click at [488, 60] on button "Guardar" at bounding box center [497, 57] width 36 height 11
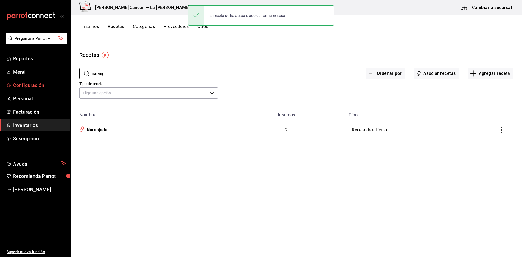
drag, startPoint x: 159, startPoint y: 70, endPoint x: 0, endPoint y: 83, distance: 159.9
click at [0, 83] on div "Pregunta a Parrot AI Reportes Menú Configuración Personal Facturación Inventari…" at bounding box center [261, 126] width 522 height 253
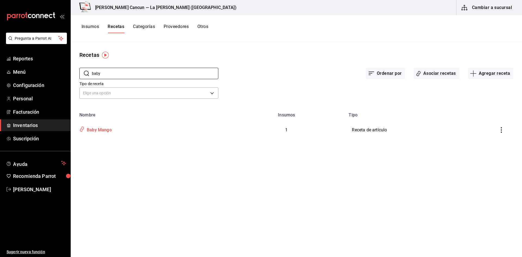
type input "baby"
drag, startPoint x: 107, startPoint y: 126, endPoint x: 101, endPoint y: 126, distance: 5.4
click at [107, 126] on div "Baby Mango" at bounding box center [98, 129] width 27 height 8
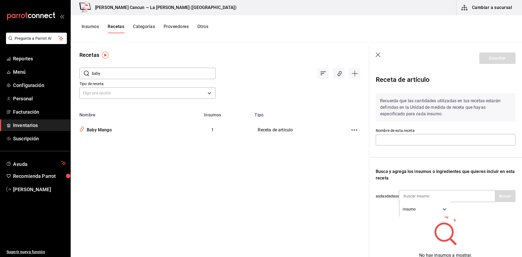
type input "Baby Mango"
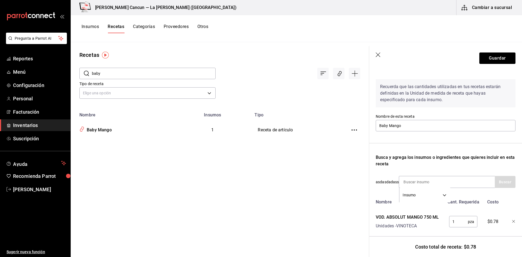
scroll to position [26, 0]
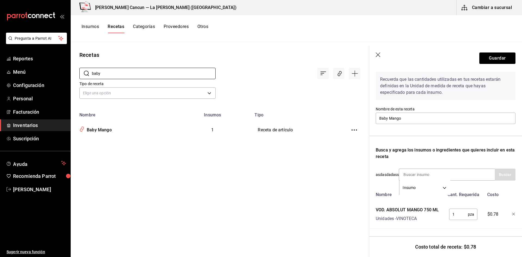
drag, startPoint x: 114, startPoint y: 75, endPoint x: 71, endPoint y: 82, distance: 43.8
click at [72, 82] on div "​ baby ​ Tipo de receta Elige una opción default" at bounding box center [220, 84] width 298 height 50
type input "afo"
click at [109, 132] on div "Afogato [PERSON_NAME]" at bounding box center [111, 129] width 53 height 8
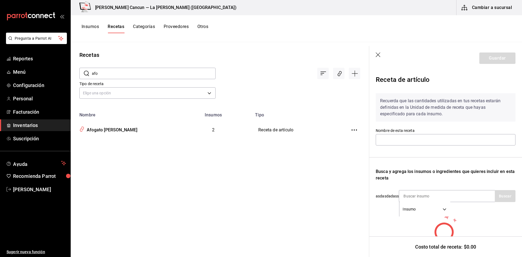
type input "Afogato [PERSON_NAME]"
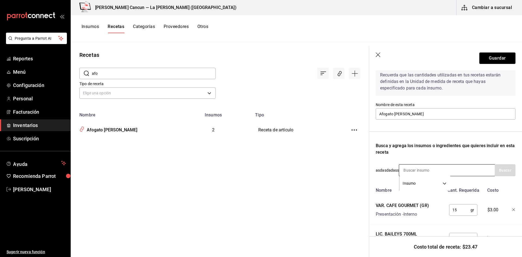
scroll to position [54, 0]
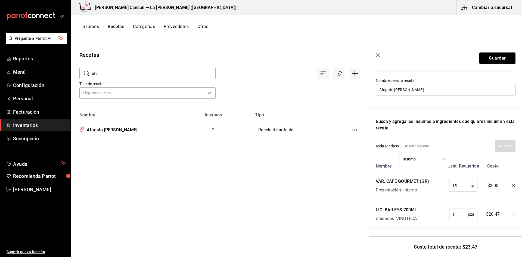
drag, startPoint x: 103, startPoint y: 76, endPoint x: 68, endPoint y: 78, distance: 35.2
click at [68, 78] on div "Pregunta a Parrot AI Reportes Menú Configuración Personal Facturación Inventari…" at bounding box center [261, 126] width 522 height 253
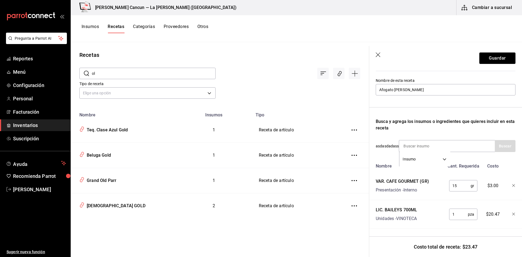
type input "o"
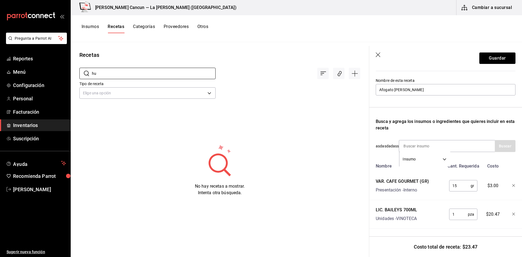
type input "h"
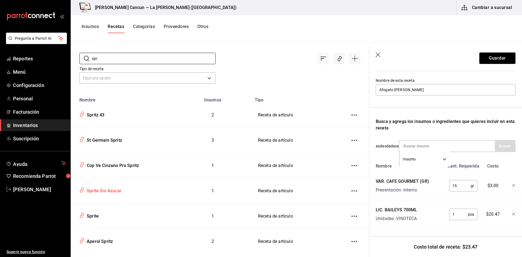
scroll to position [27, 0]
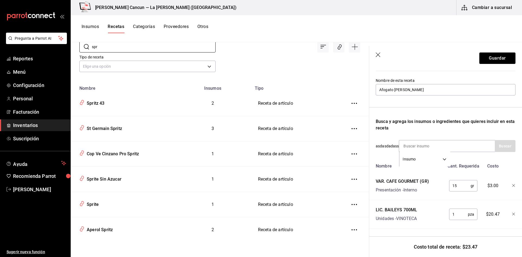
type input "spr"
click at [232, 49] on div at bounding box center [288, 42] width 145 height 20
